Goal: Navigation & Orientation: Find specific page/section

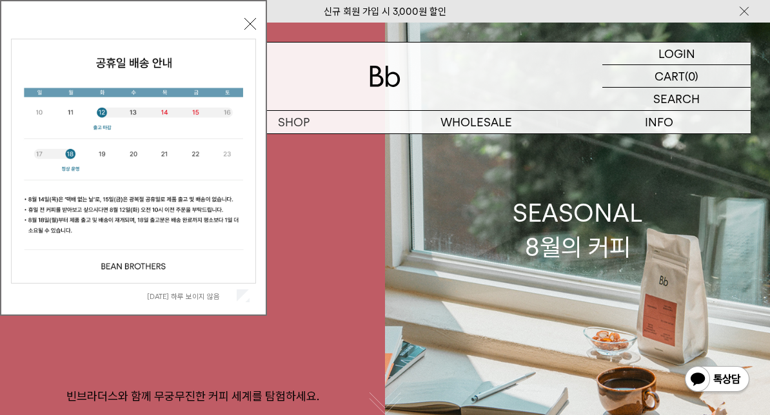
click at [254, 291] on div "오늘 하루 보이지 않음" at bounding box center [133, 296] width 245 height 25
click at [248, 22] on button "닫기" at bounding box center [250, 24] width 12 height 12
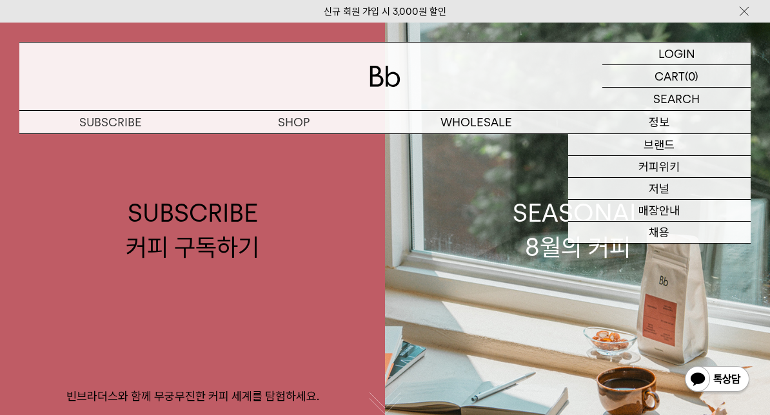
click at [554, 331] on link "SEASONAL 8월의 커피" at bounding box center [577, 230] width 385 height 415
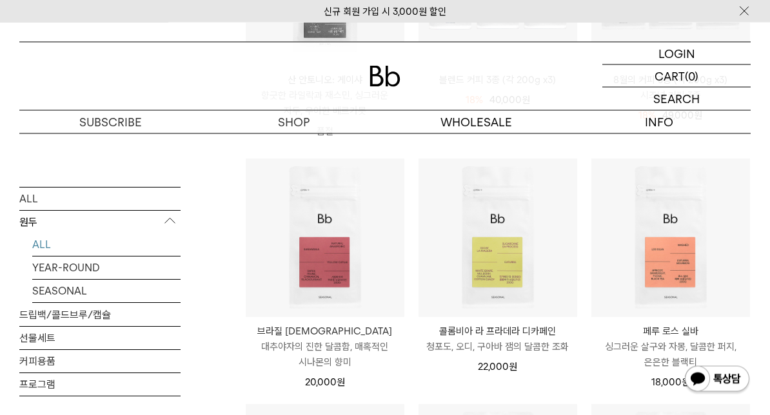
scroll to position [347, 0]
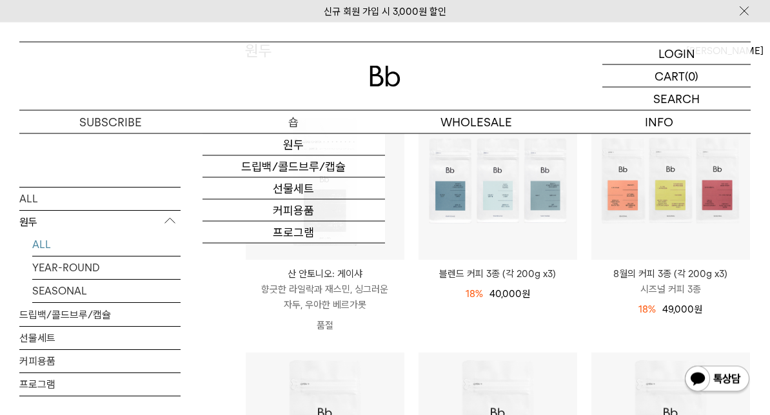
scroll to position [0, 0]
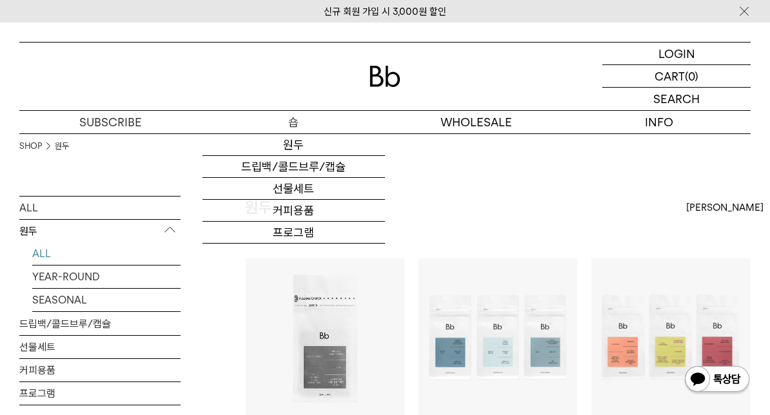
click at [749, 14] on img at bounding box center [744, 12] width 13 height 14
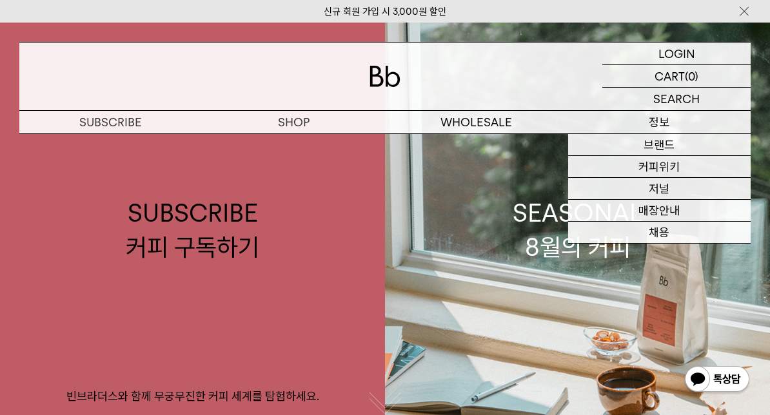
click at [674, 147] on link "브랜드" at bounding box center [659, 145] width 183 height 22
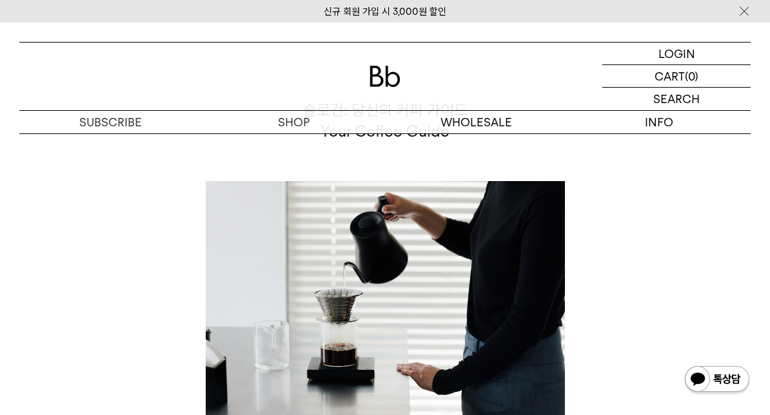
scroll to position [3027, 0]
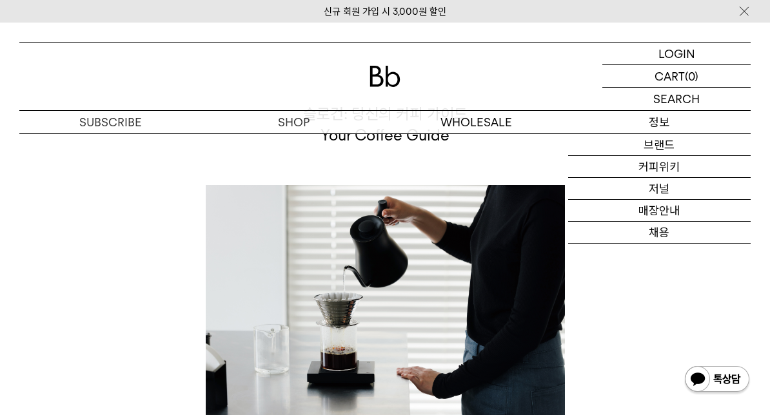
click at [684, 217] on link "매장안내" at bounding box center [659, 211] width 183 height 22
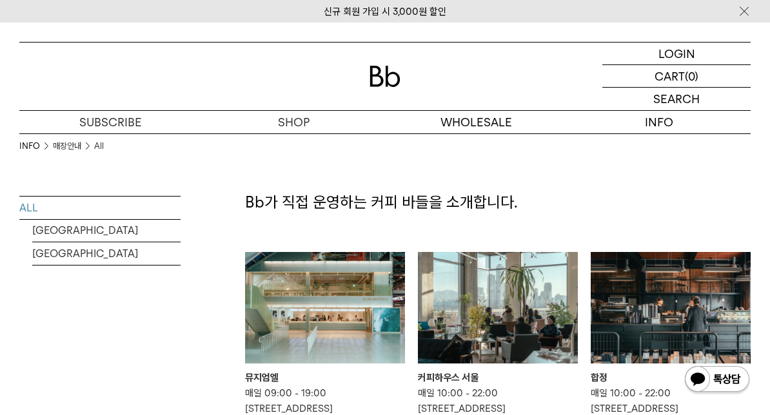
click at [132, 244] on link "[GEOGRAPHIC_DATA]" at bounding box center [106, 254] width 148 height 23
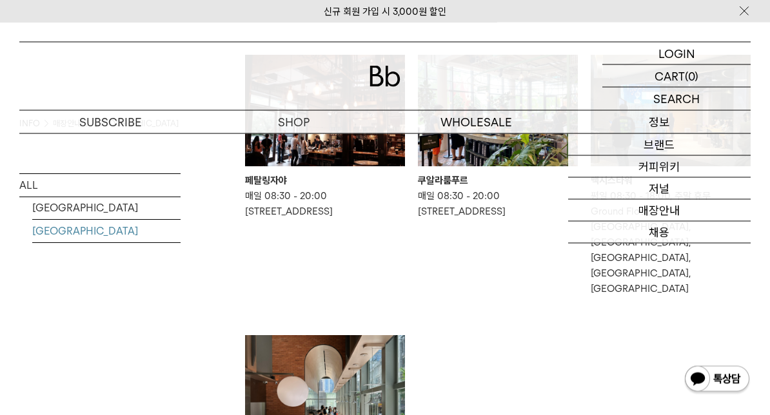
scroll to position [197, 0]
click at [496, 306] on ul "페탈링자야 매일 08:30 - 20:00 Jalan PJU 3 50, Sunway Damansara, 47810 Petaling Jaya, S…" at bounding box center [498, 297] width 519 height 484
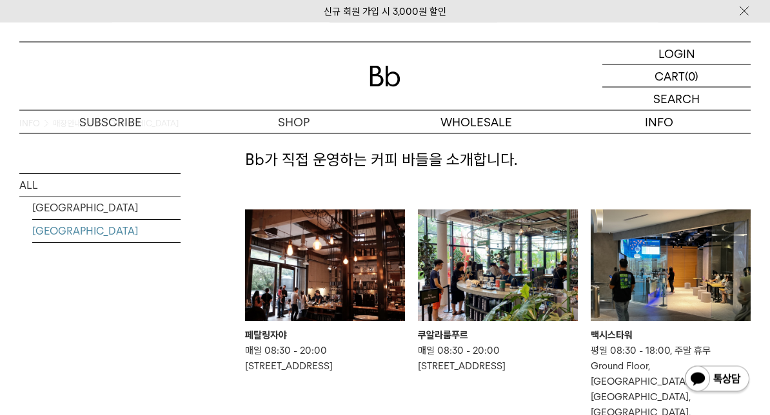
scroll to position [0, 0]
